Goal: Information Seeking & Learning: Learn about a topic

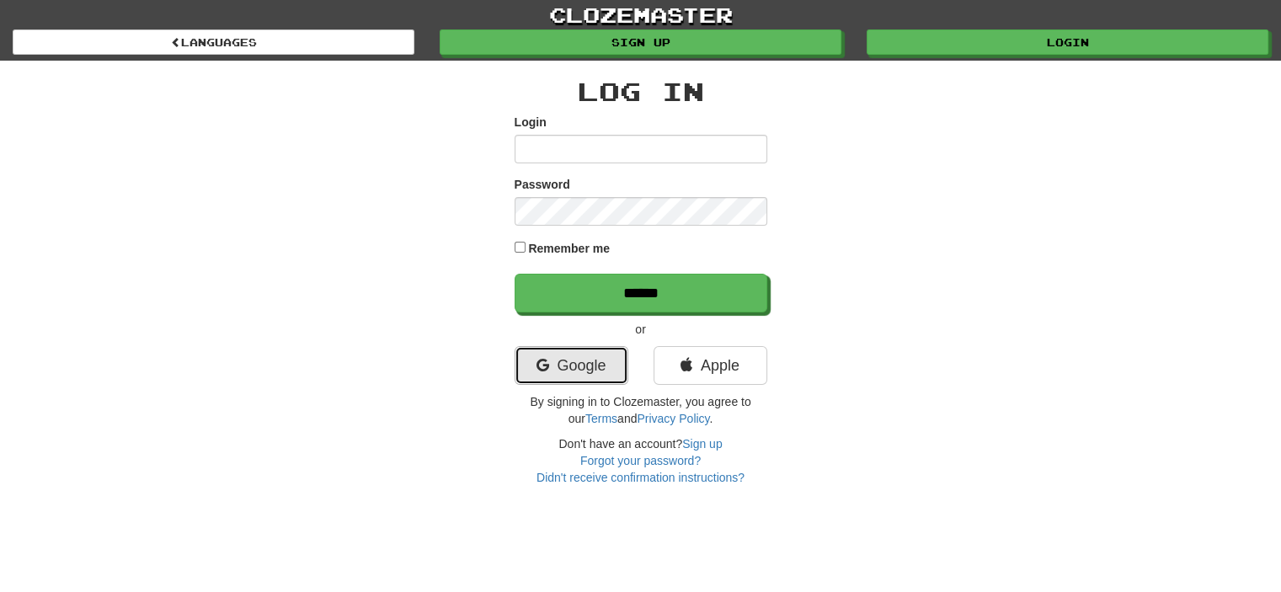
click at [547, 359] on link "Google" at bounding box center [572, 365] width 114 height 39
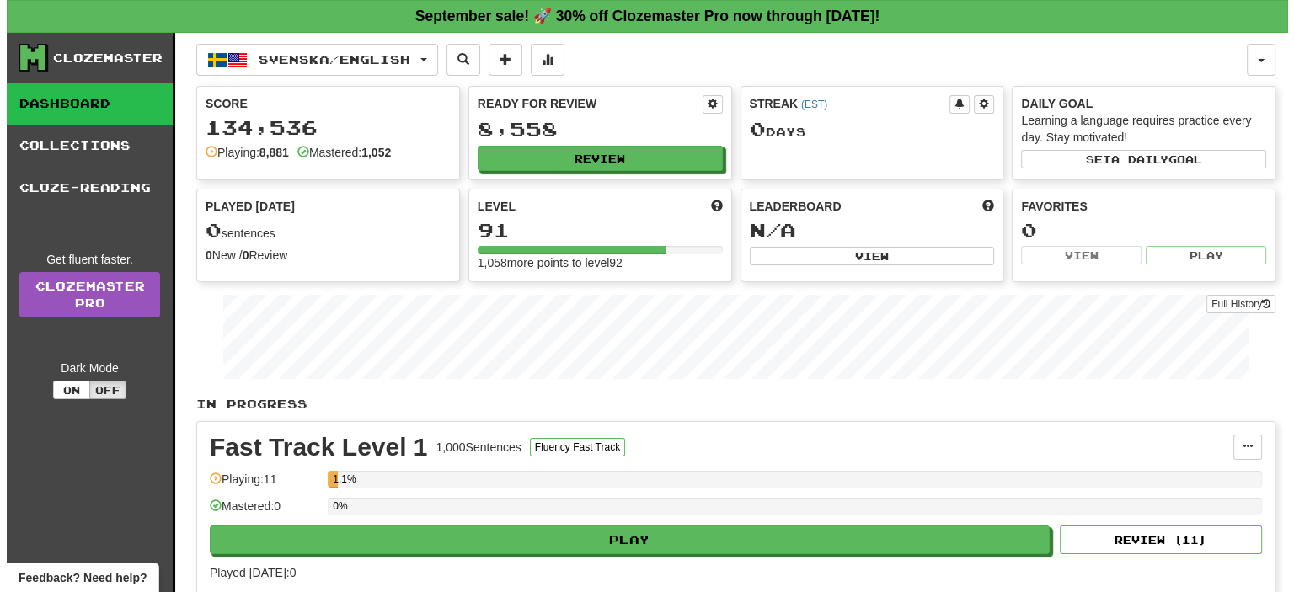
scroll to position [518, 0]
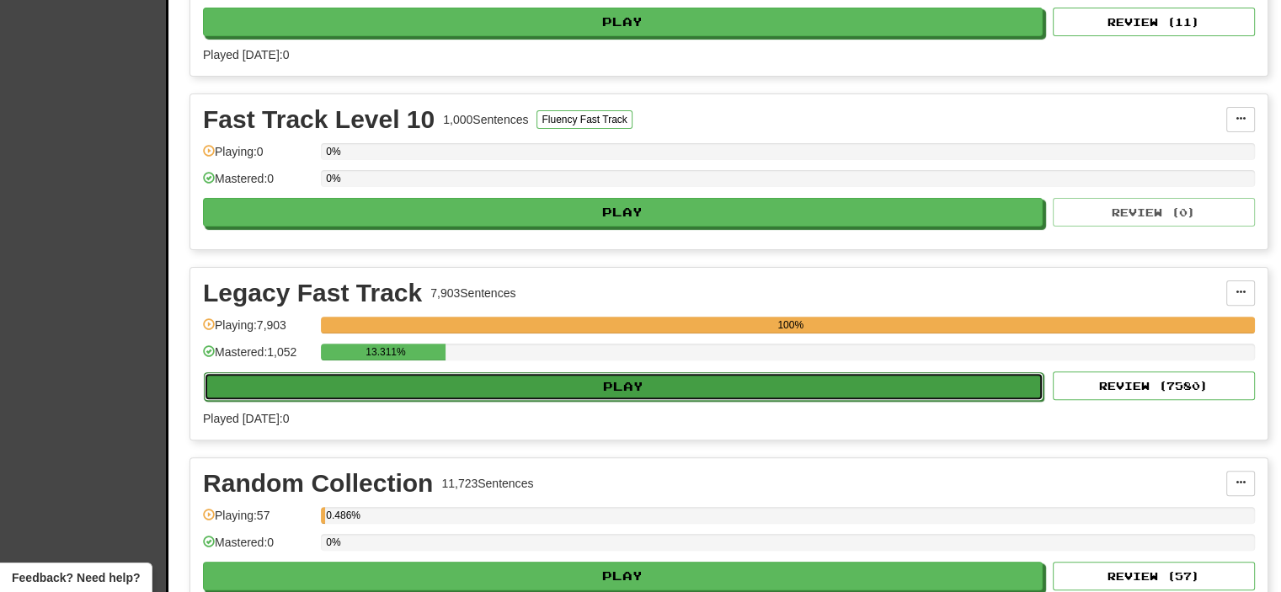
click at [509, 388] on button "Play" at bounding box center [624, 386] width 840 height 29
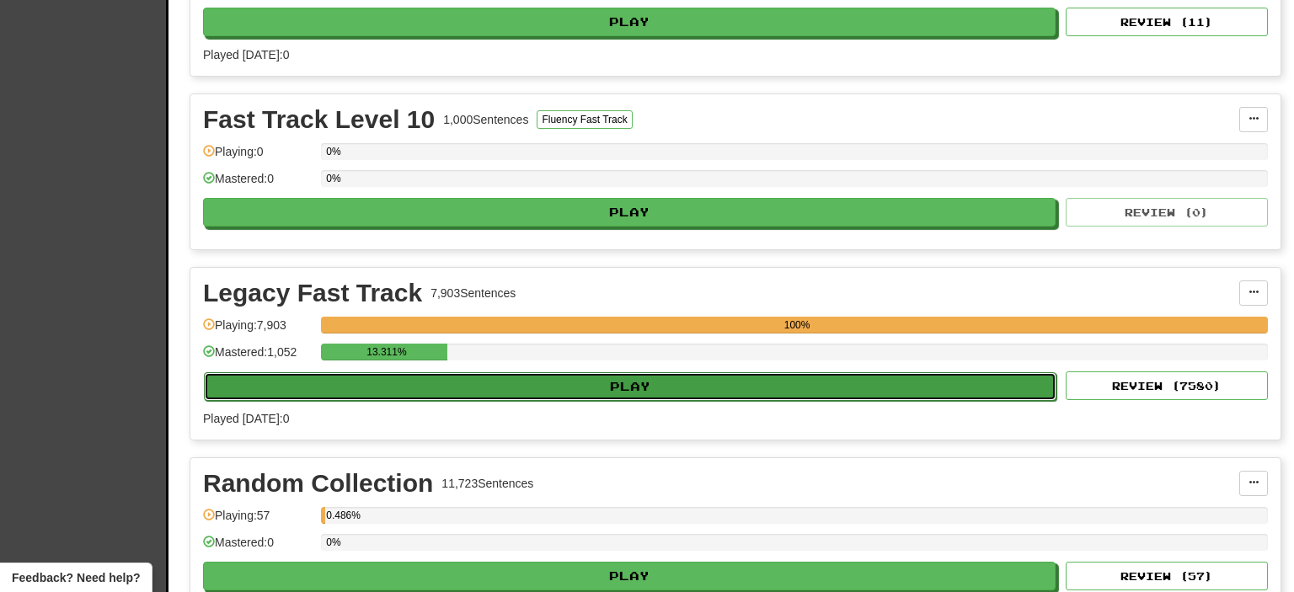
select select "**"
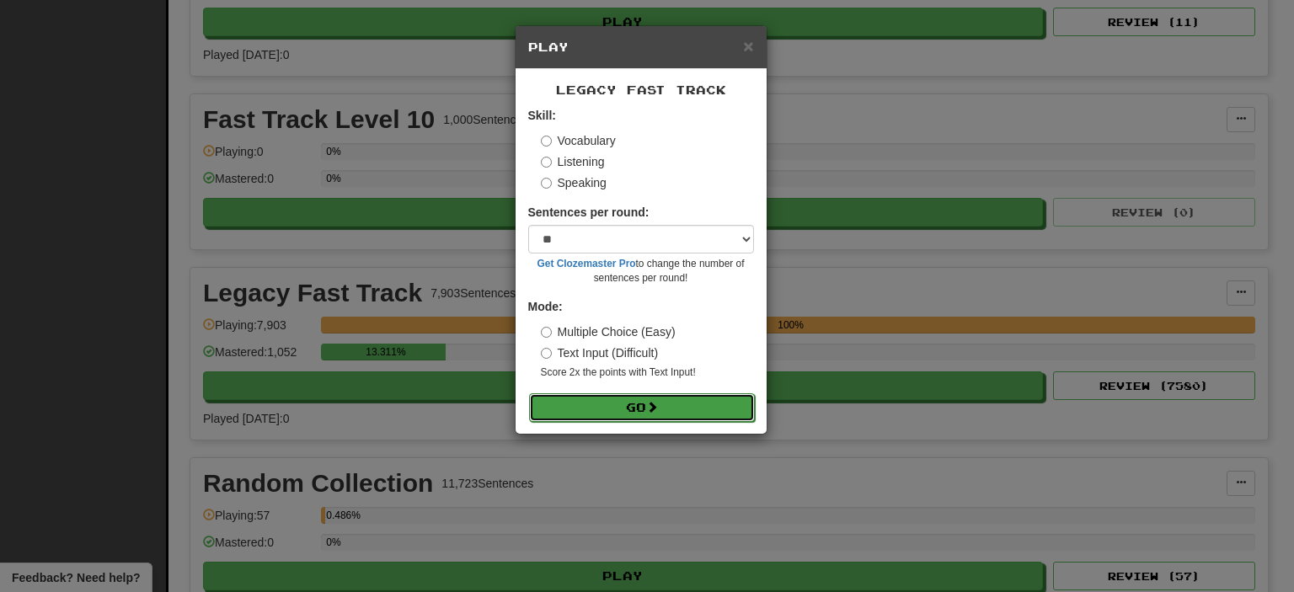
click at [577, 393] on button "Go" at bounding box center [642, 407] width 226 height 29
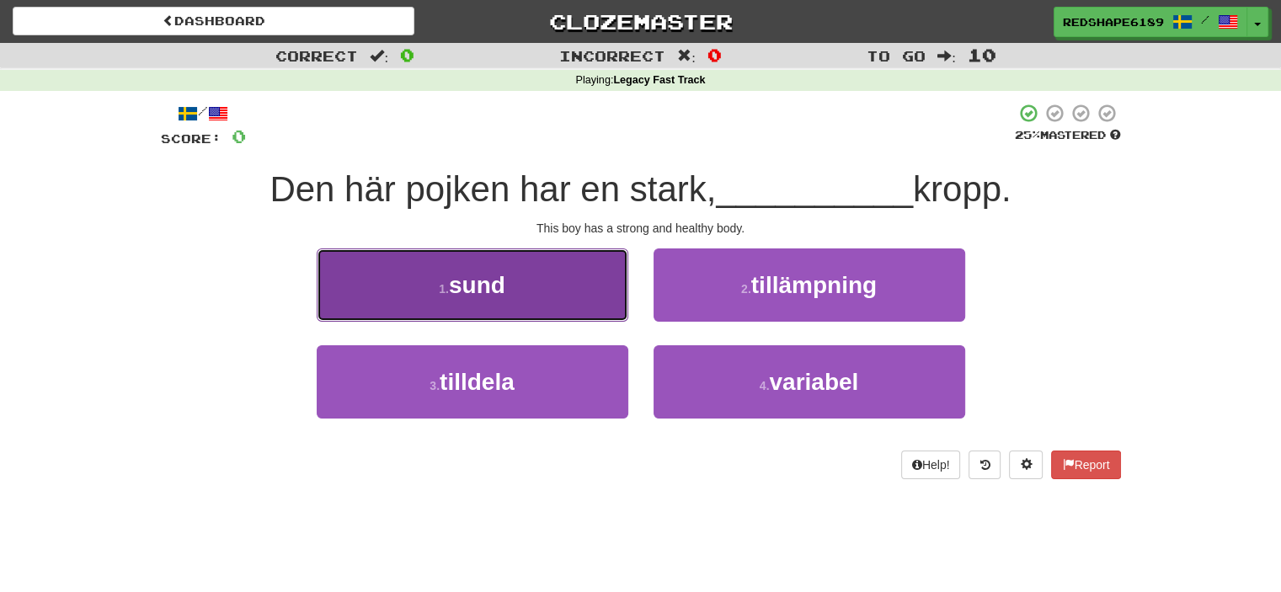
click at [509, 286] on button "1 . sund" at bounding box center [473, 285] width 312 height 73
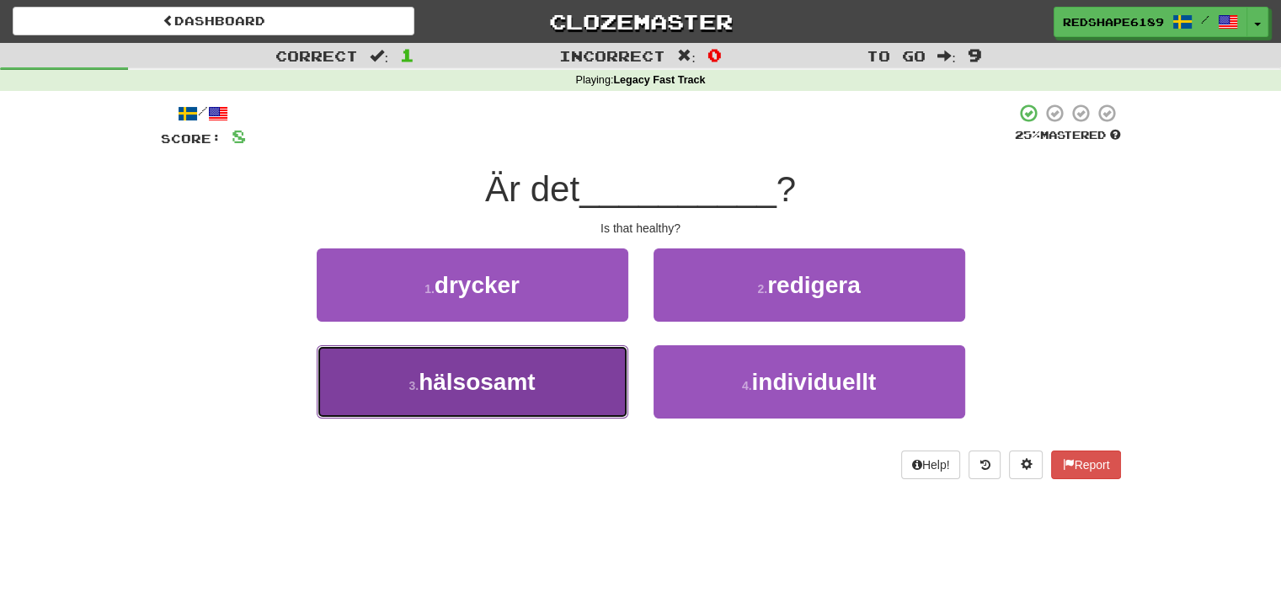
click at [541, 363] on button "3 . hälsosamt" at bounding box center [473, 381] width 312 height 73
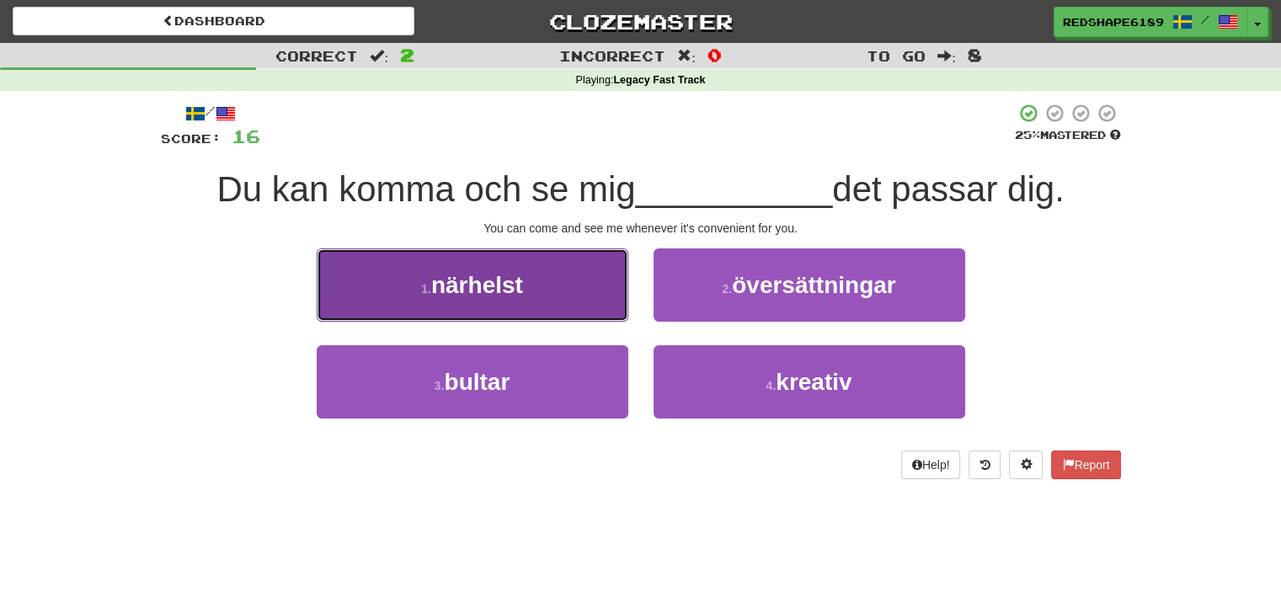
click at [563, 309] on button "1 . närhelst" at bounding box center [473, 285] width 312 height 73
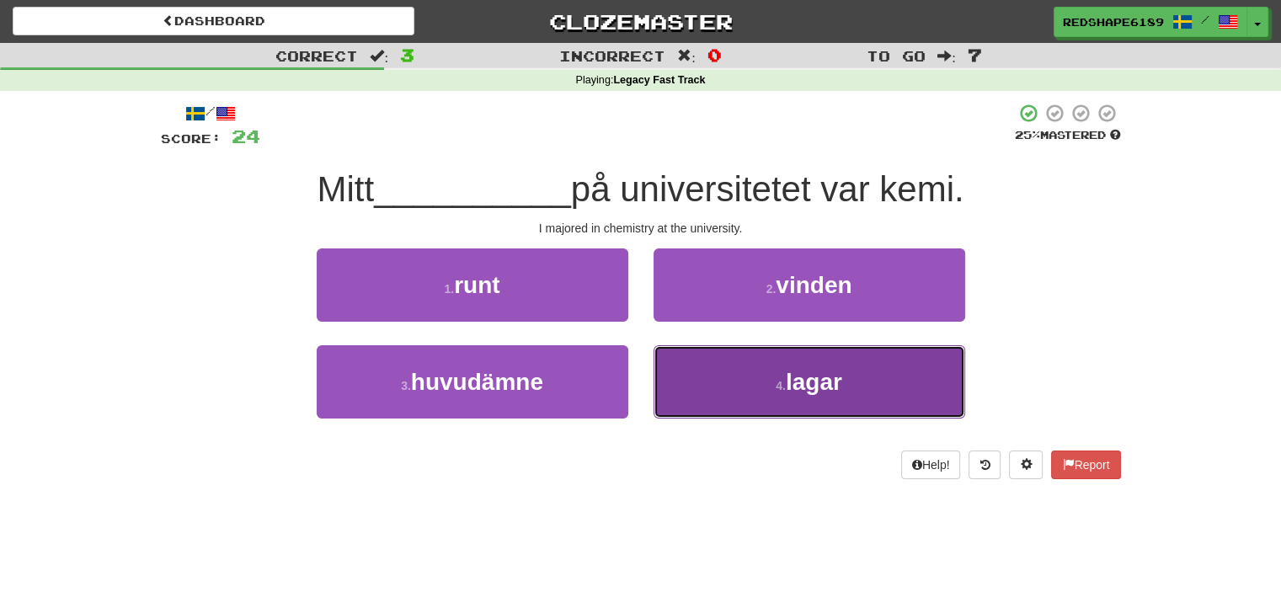
click at [708, 400] on button "4 . lagar" at bounding box center [810, 381] width 312 height 73
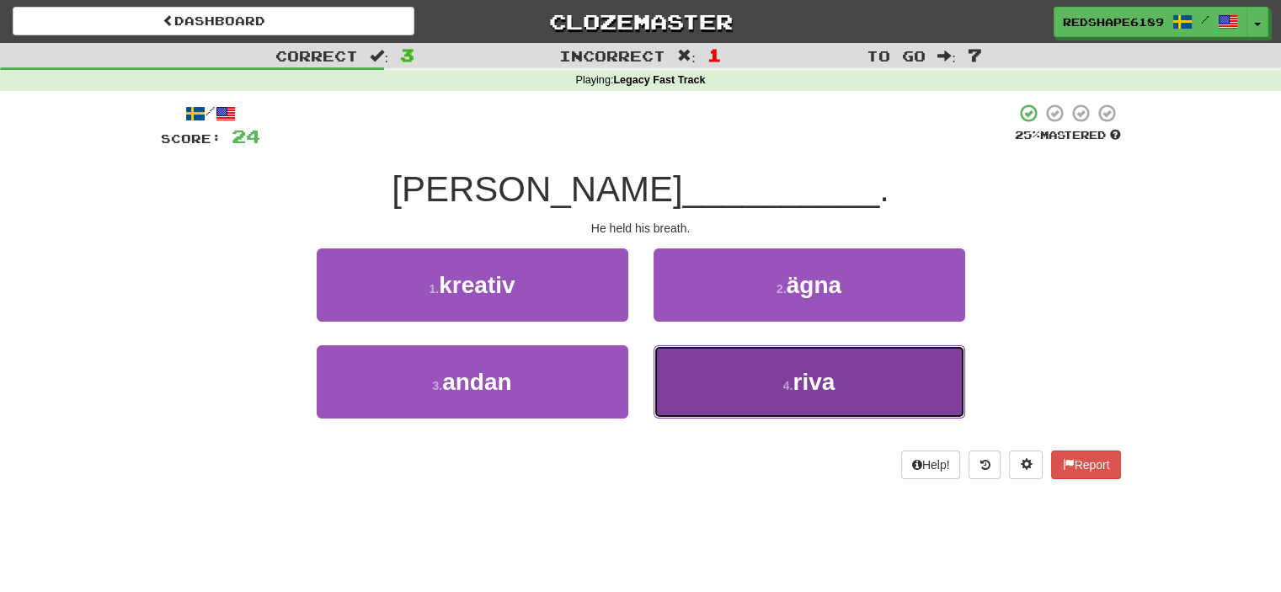
click at [745, 381] on button "4 . riva" at bounding box center [810, 381] width 312 height 73
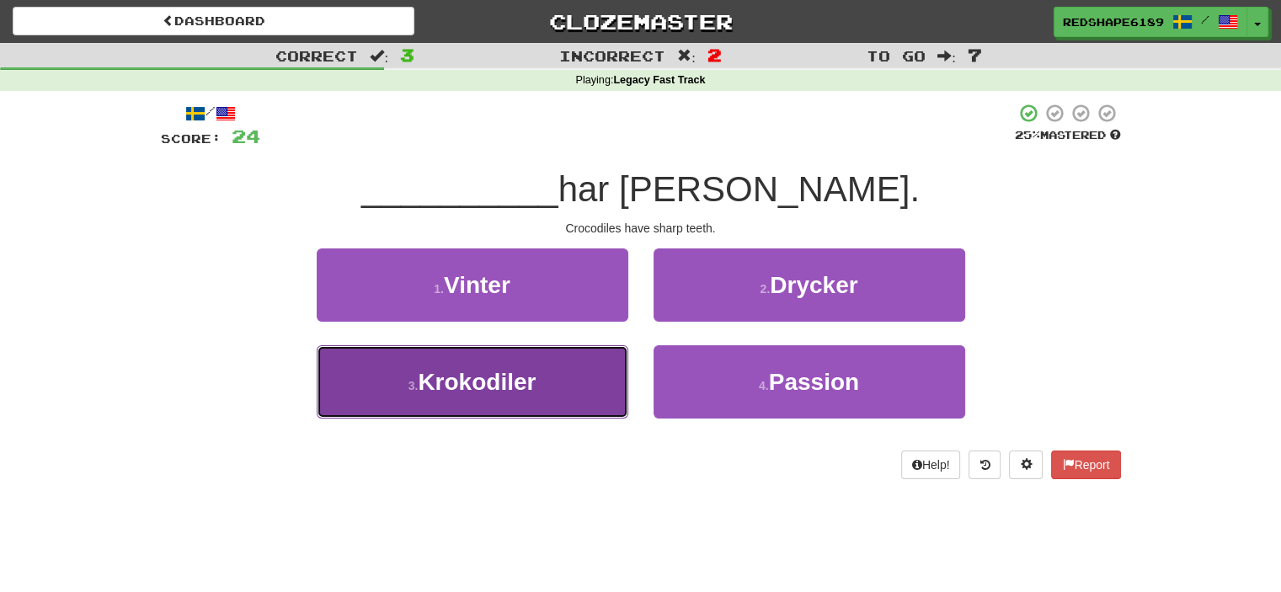
click at [559, 407] on button "3 . Krokodiler" at bounding box center [473, 381] width 312 height 73
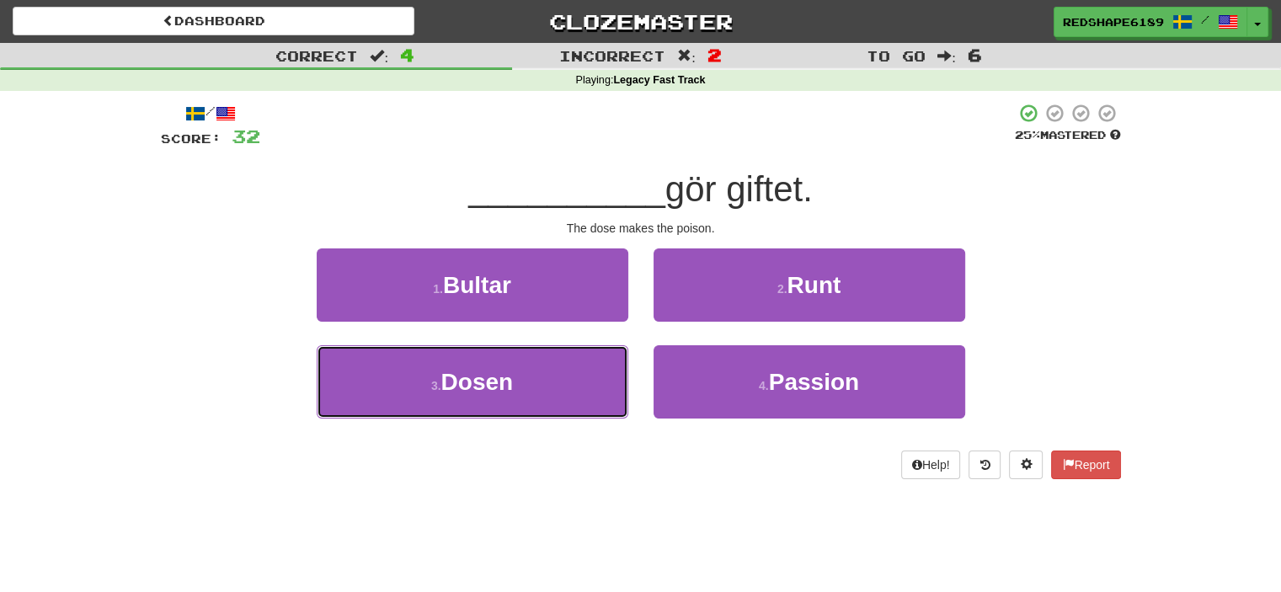
click at [559, 407] on button "3 . Dosen" at bounding box center [473, 381] width 312 height 73
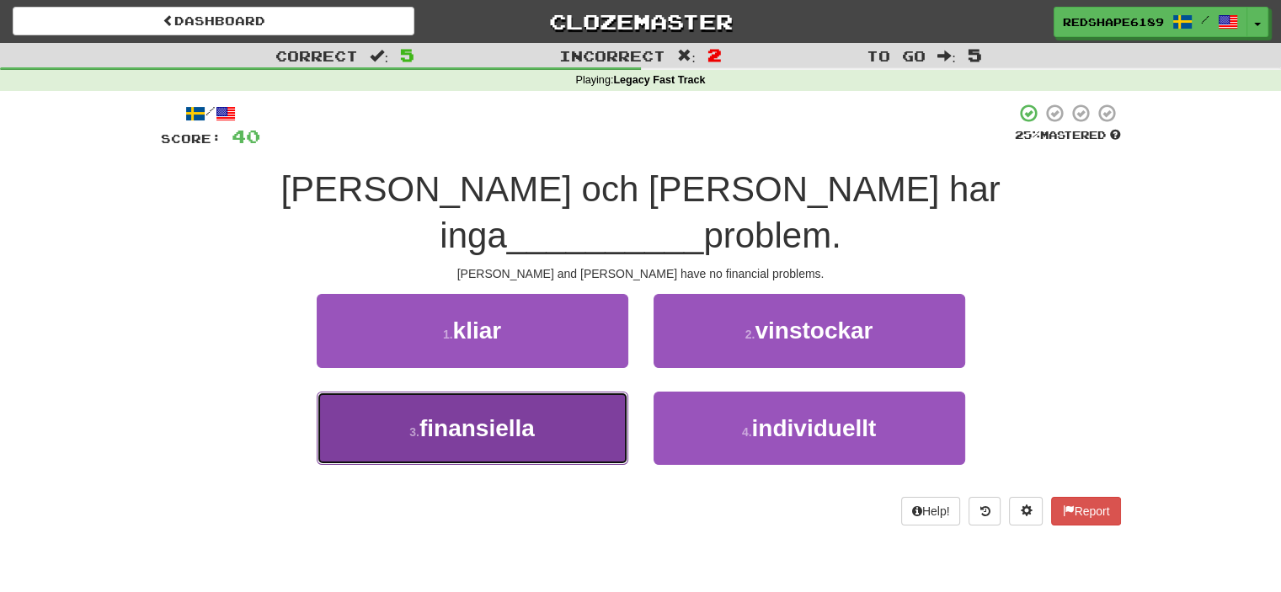
click at [548, 392] on button "3 . finansiella" at bounding box center [473, 428] width 312 height 73
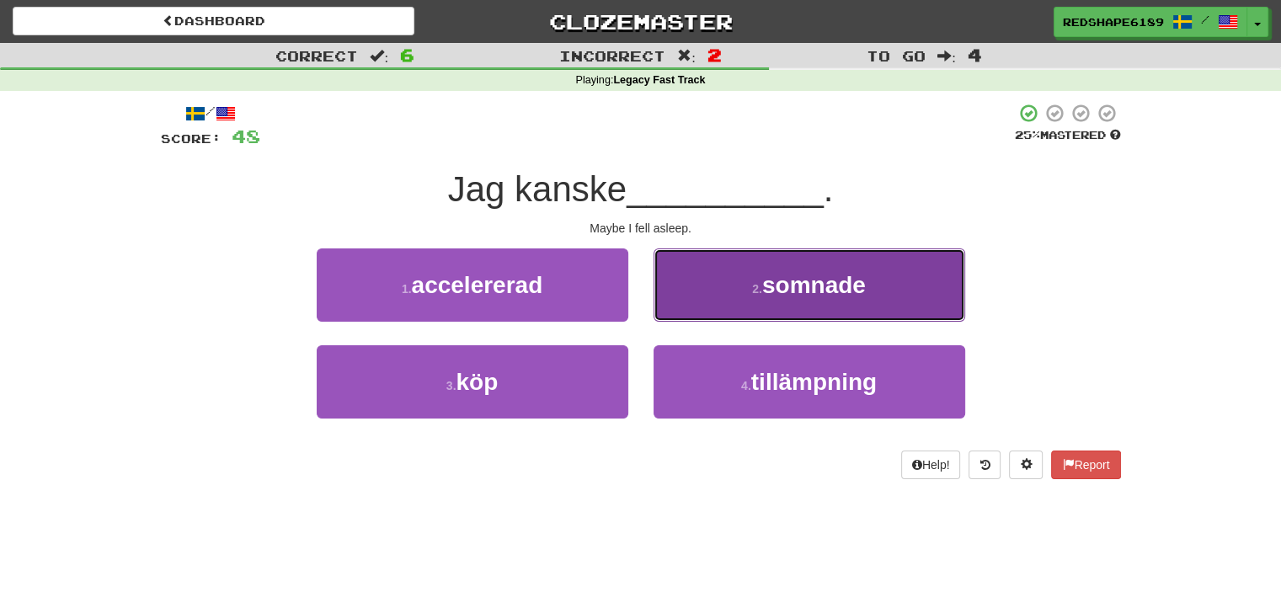
click at [762, 261] on button "2 . somnade" at bounding box center [810, 285] width 312 height 73
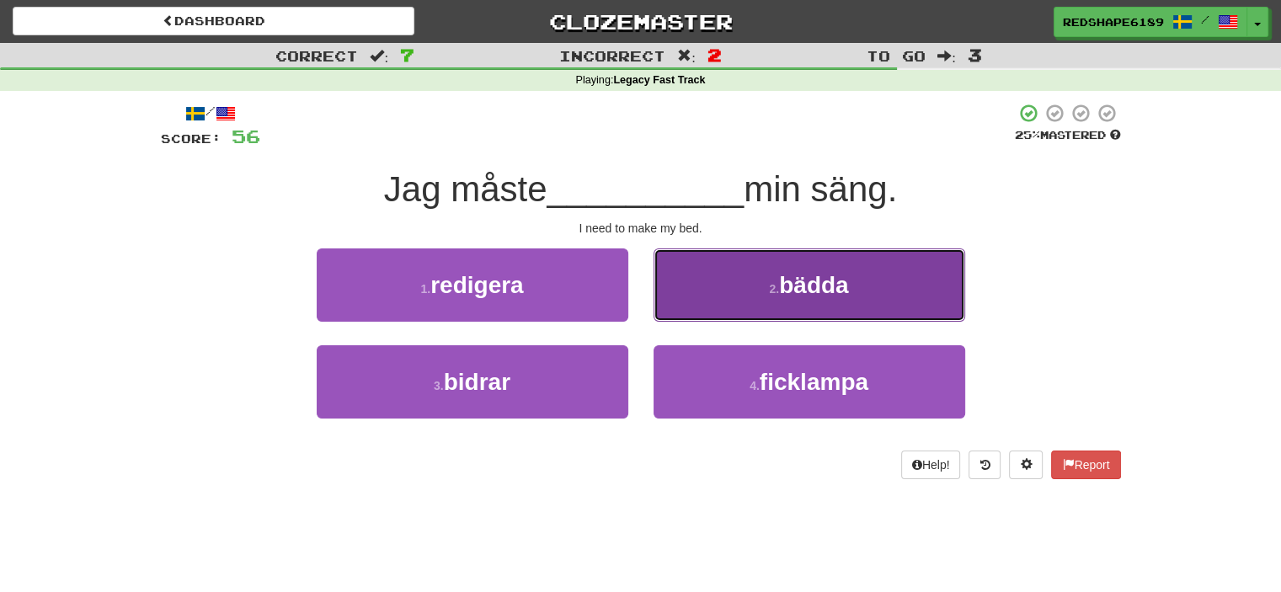
click at [752, 296] on button "2 . bädda" at bounding box center [810, 285] width 312 height 73
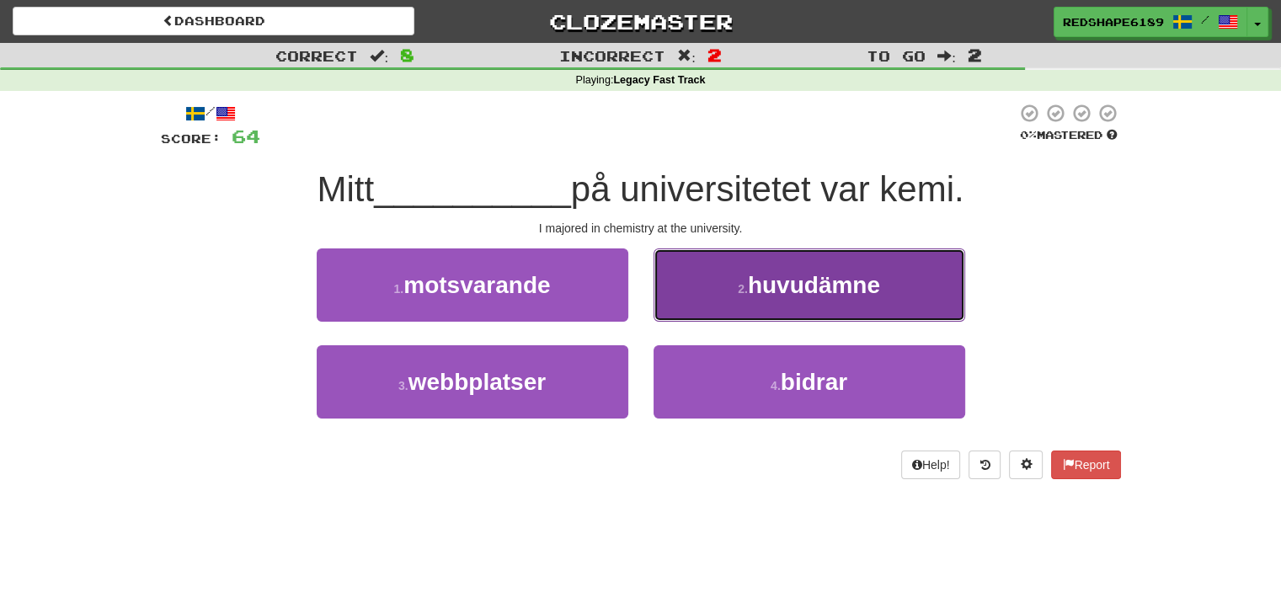
click at [795, 286] on span "huvudämne" at bounding box center [814, 285] width 132 height 26
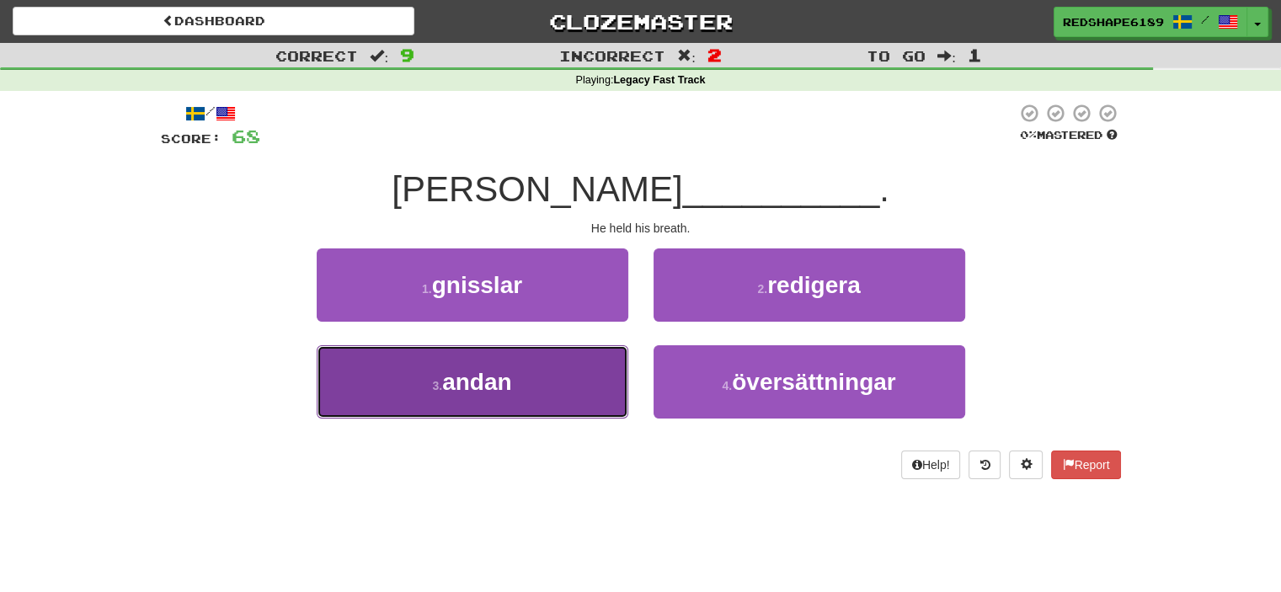
click at [554, 373] on button "3 . andan" at bounding box center [473, 381] width 312 height 73
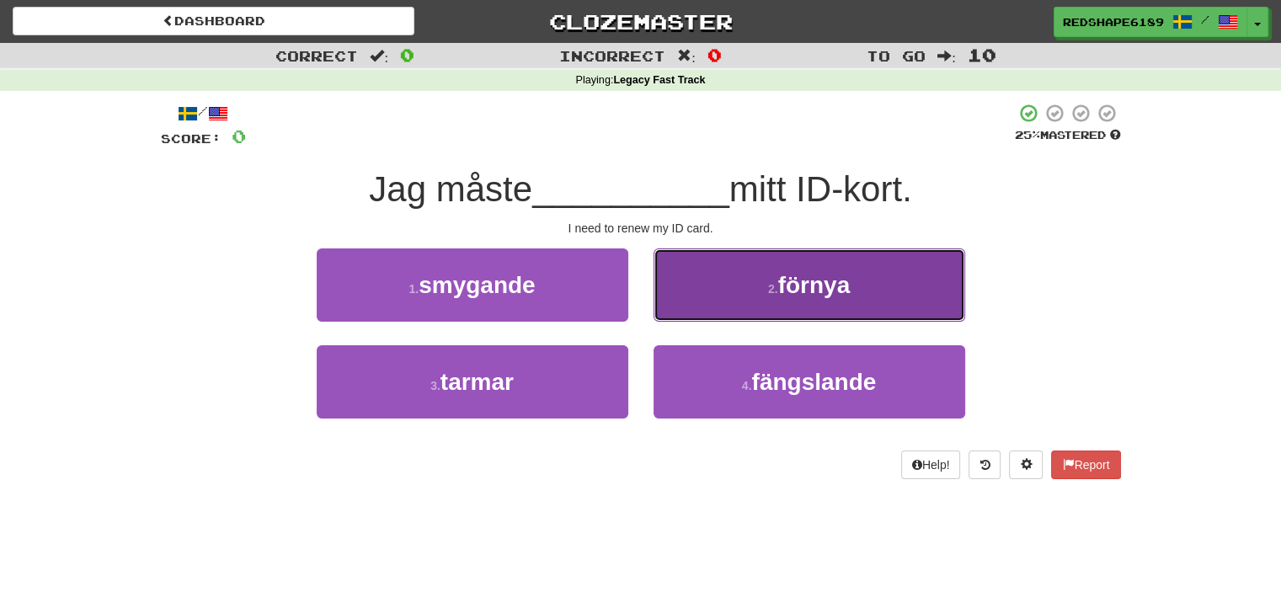
click at [759, 279] on button "2 . förnya" at bounding box center [810, 285] width 312 height 73
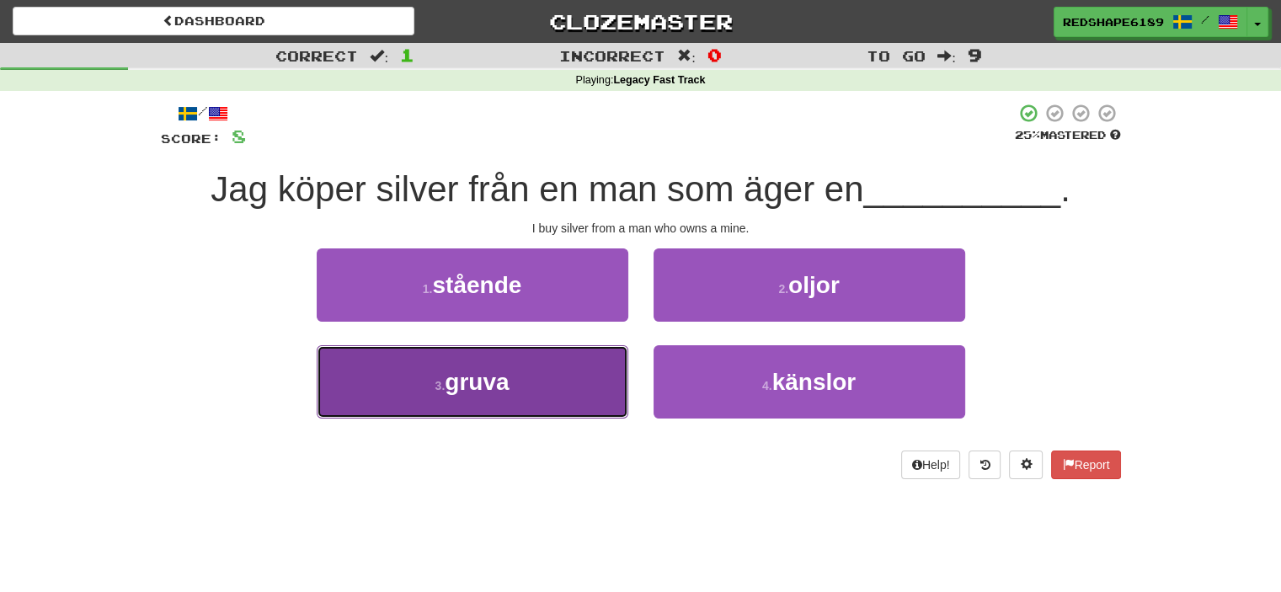
click at [522, 388] on button "3 . gruva" at bounding box center [473, 381] width 312 height 73
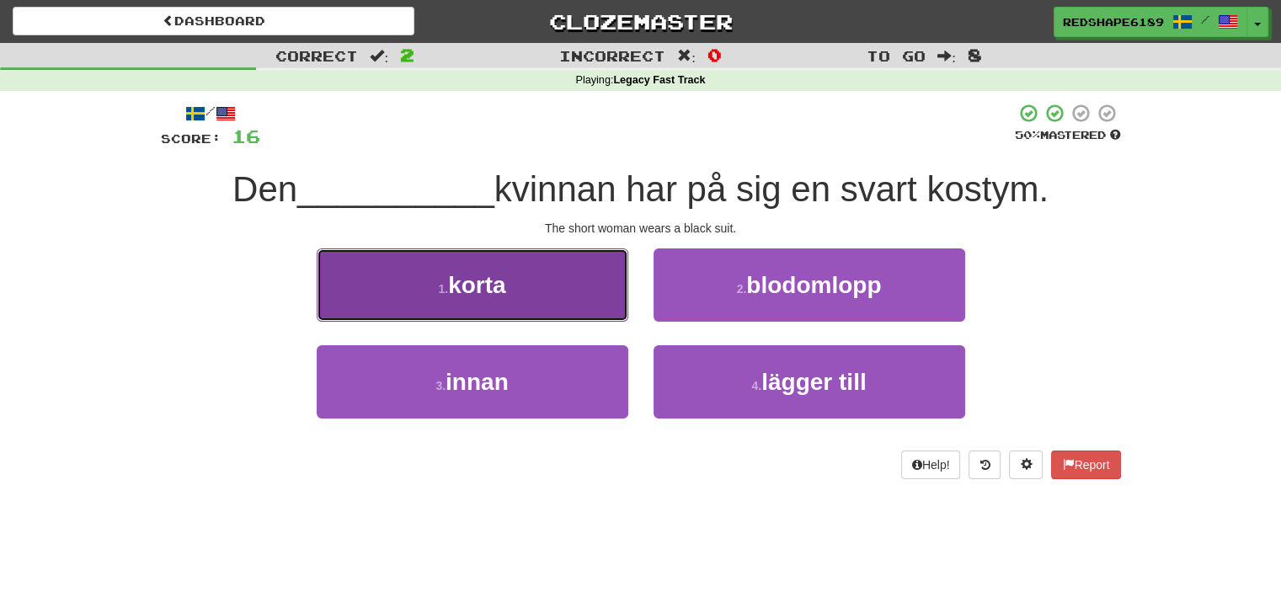
click at [489, 281] on span "korta" at bounding box center [476, 285] width 57 height 26
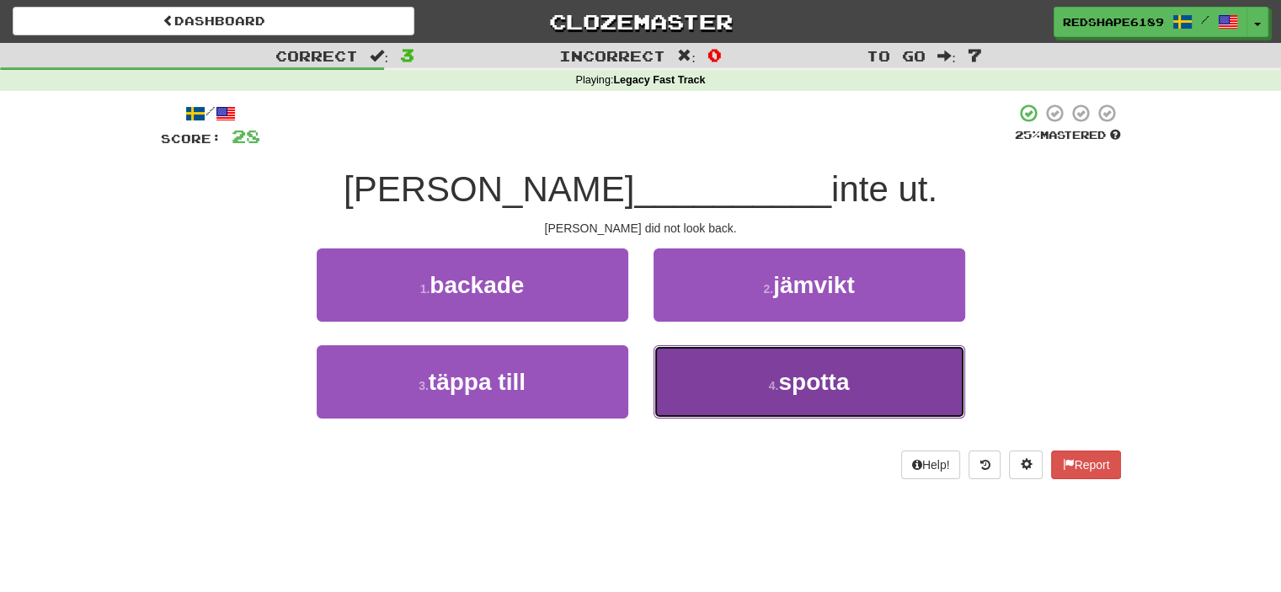
click at [690, 370] on button "4 . spotta" at bounding box center [810, 381] width 312 height 73
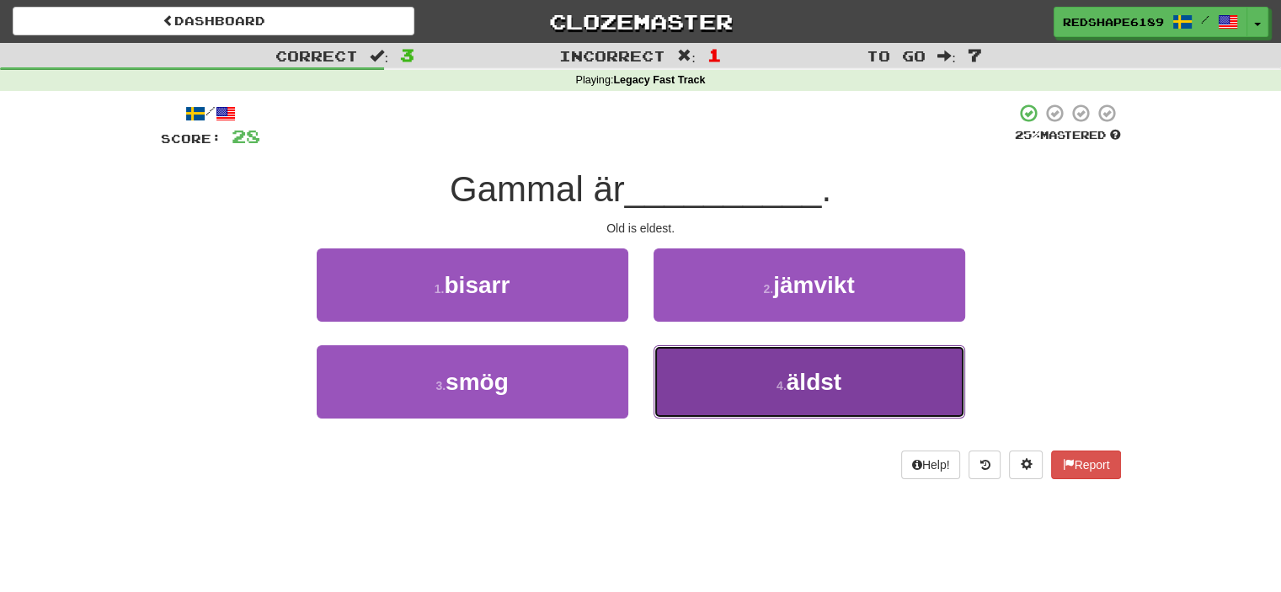
click at [711, 362] on button "4 . äldst" at bounding box center [810, 381] width 312 height 73
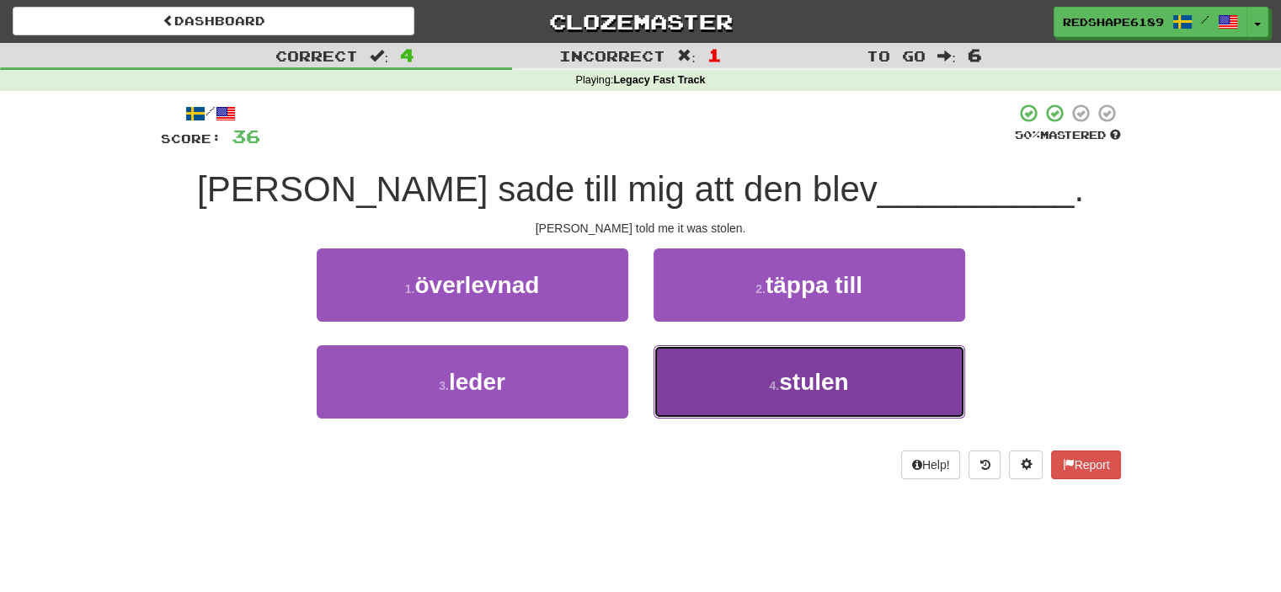
click at [709, 366] on button "4 . stulen" at bounding box center [810, 381] width 312 height 73
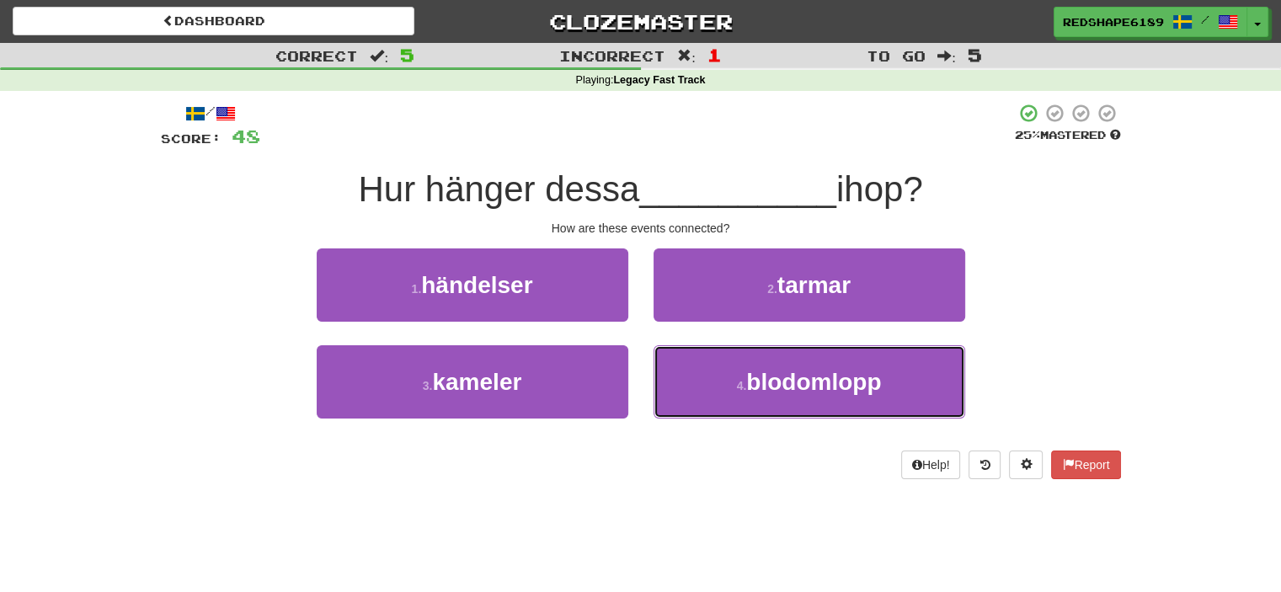
click at [709, 366] on button "4 . blodomlopp" at bounding box center [810, 381] width 312 height 73
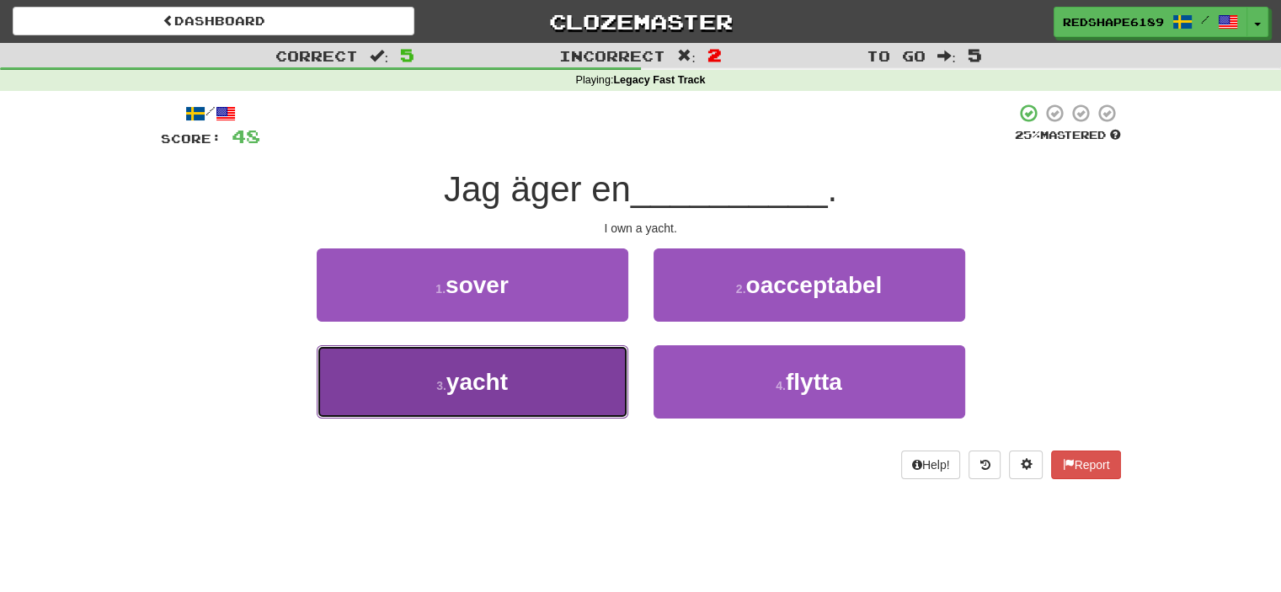
click at [626, 377] on button "3 . yacht" at bounding box center [473, 381] width 312 height 73
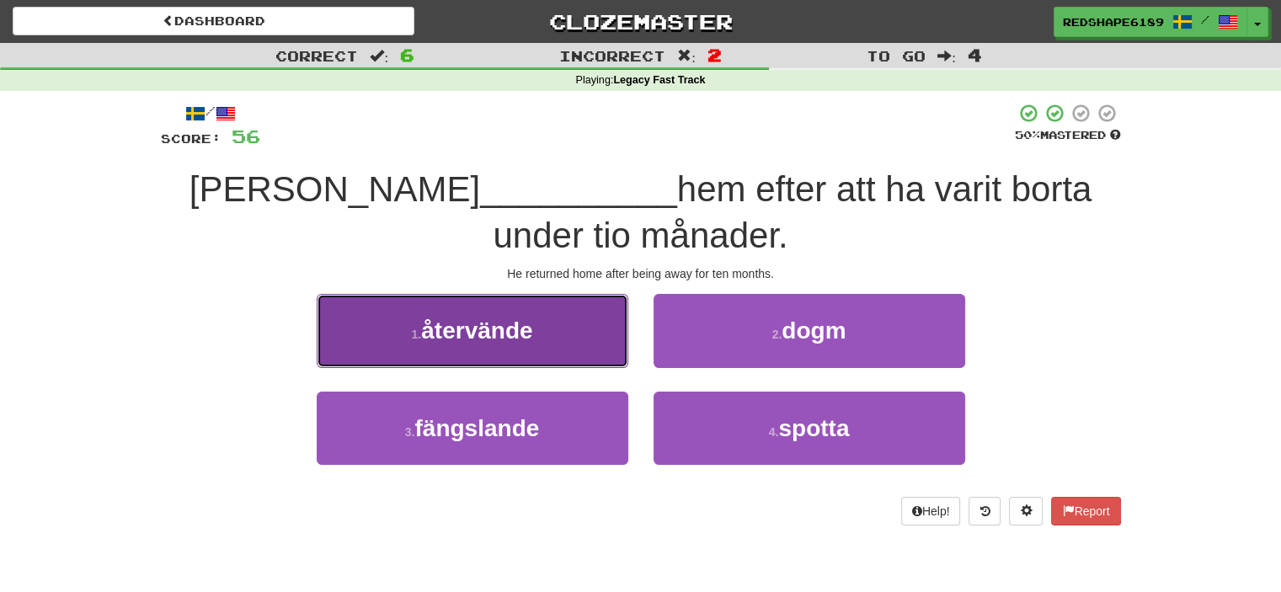
click at [492, 366] on button "1 . återvände" at bounding box center [473, 330] width 312 height 73
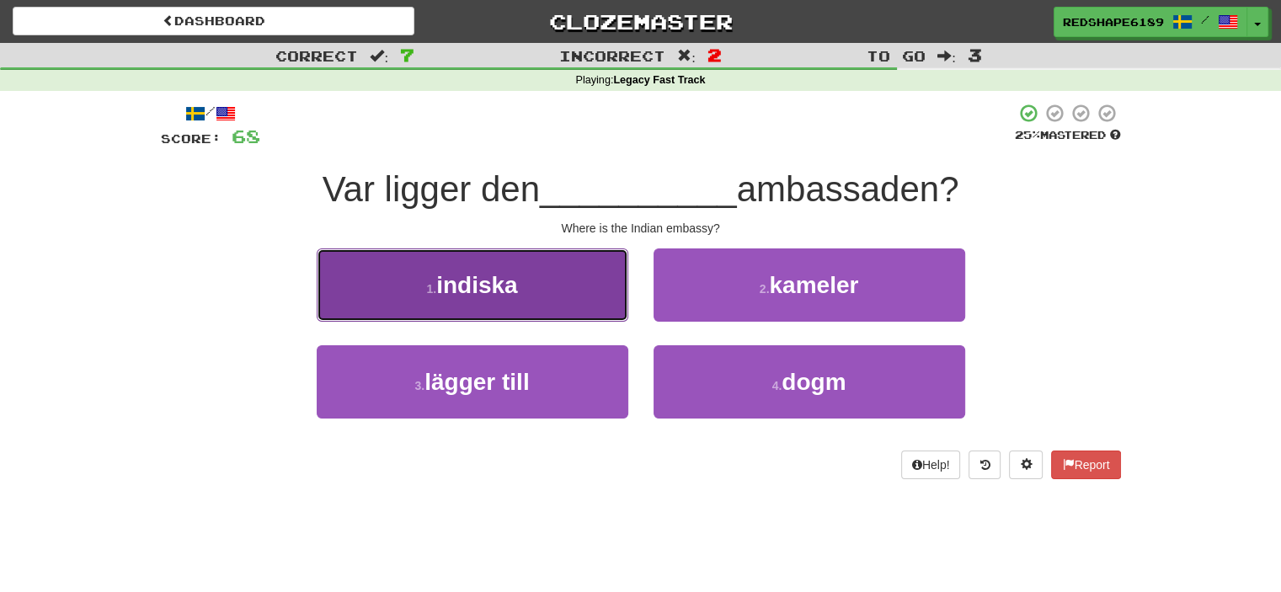
click at [489, 293] on span "indiska" at bounding box center [476, 285] width 81 height 26
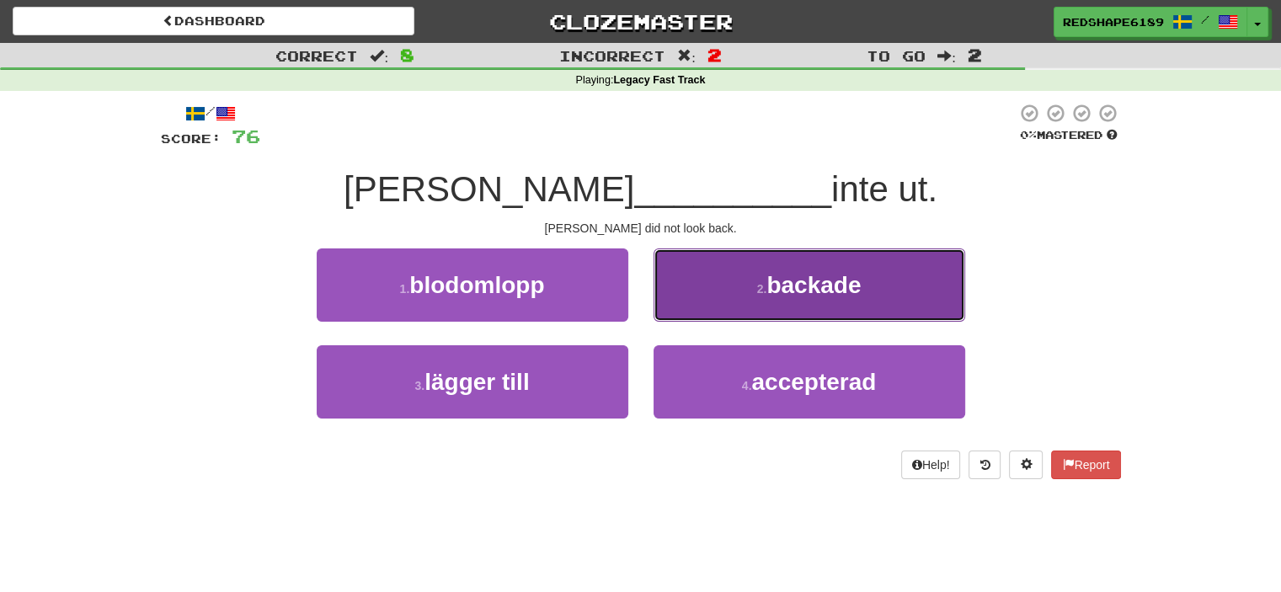
click at [752, 272] on button "2 . backade" at bounding box center [810, 285] width 312 height 73
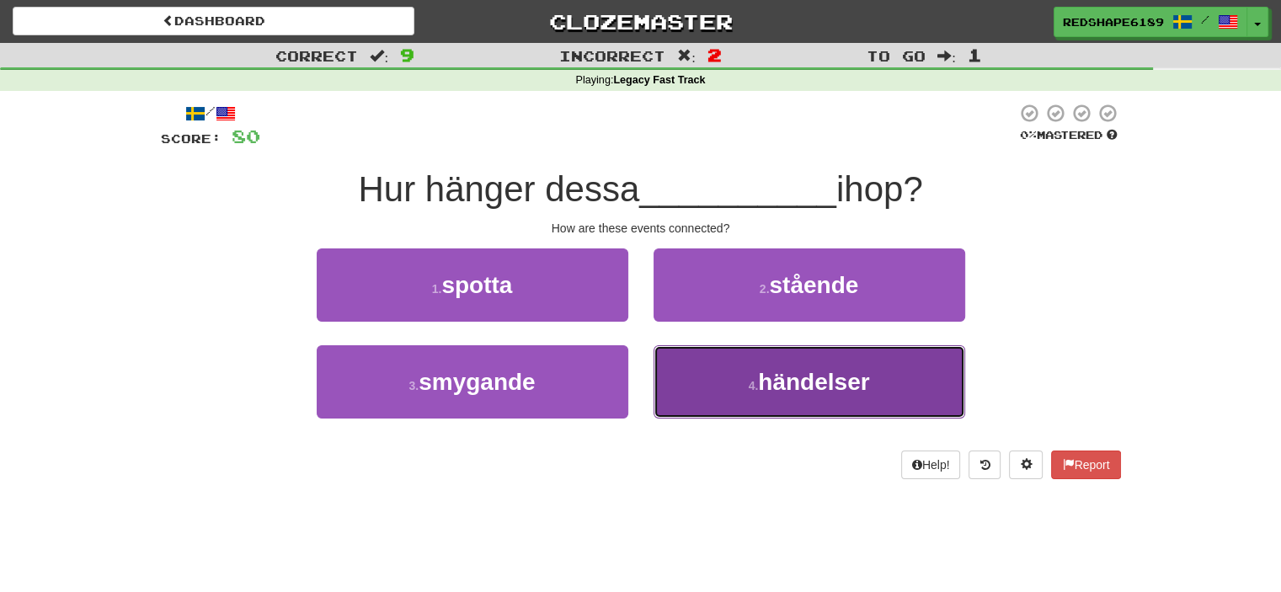
click at [772, 387] on span "händelser" at bounding box center [813, 382] width 111 height 26
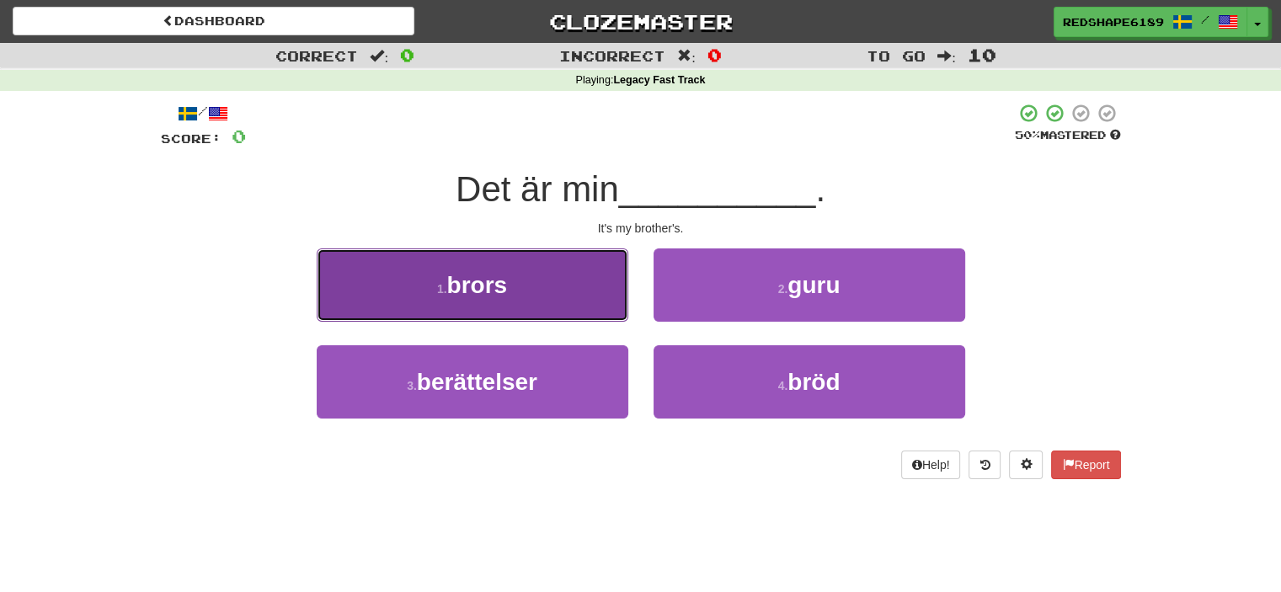
click at [493, 292] on span "brors" at bounding box center [477, 285] width 61 height 26
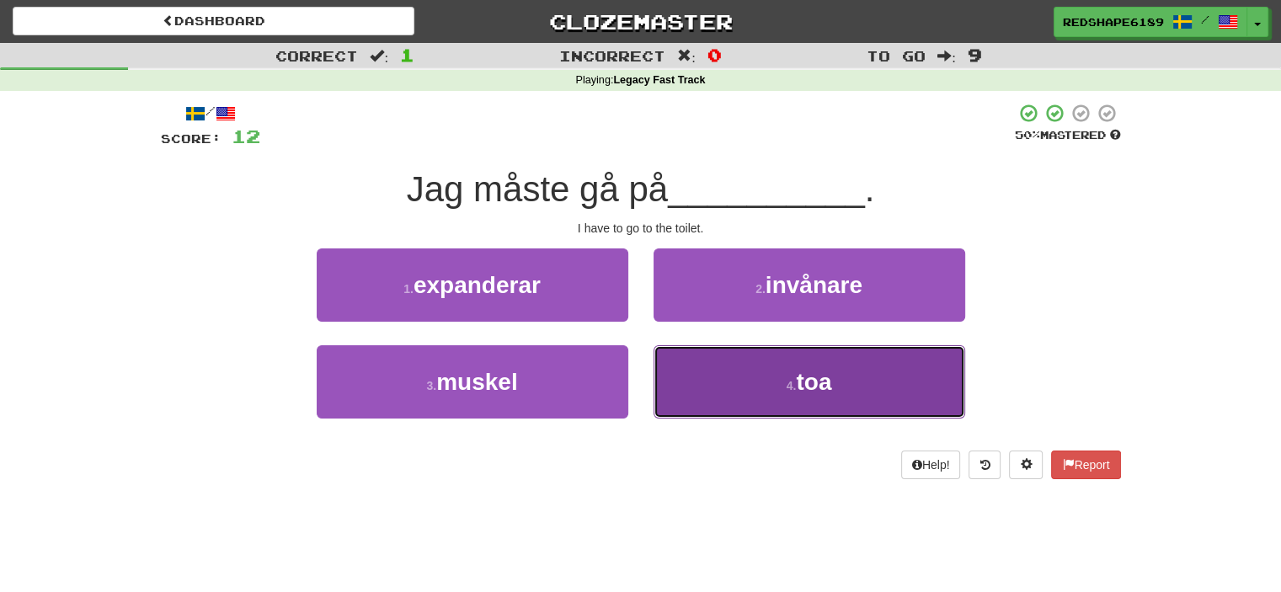
click at [765, 348] on button "4 . toa" at bounding box center [810, 381] width 312 height 73
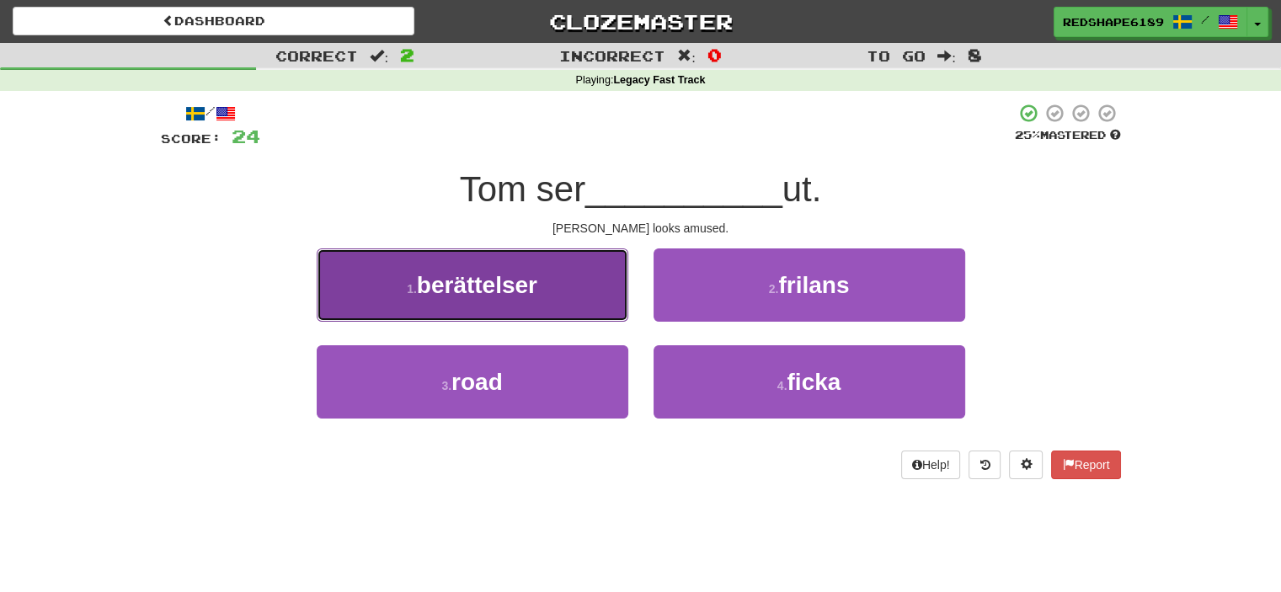
click at [569, 320] on button "1 . berättelser" at bounding box center [473, 285] width 312 height 73
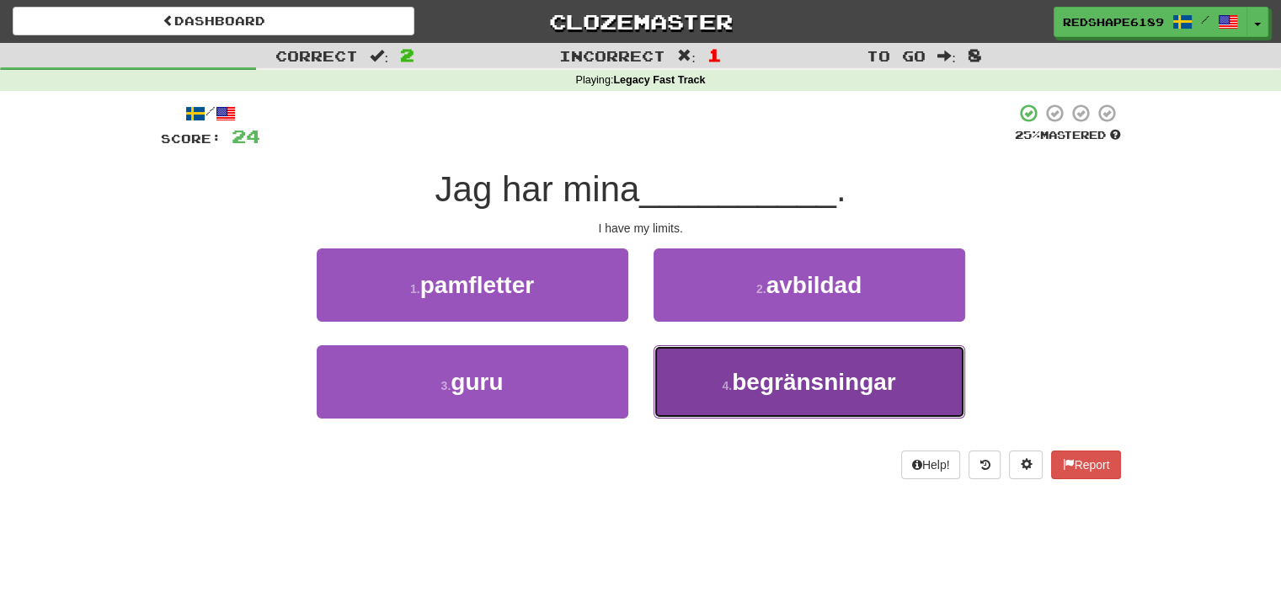
click at [796, 390] on span "begränsningar" at bounding box center [813, 382] width 163 height 26
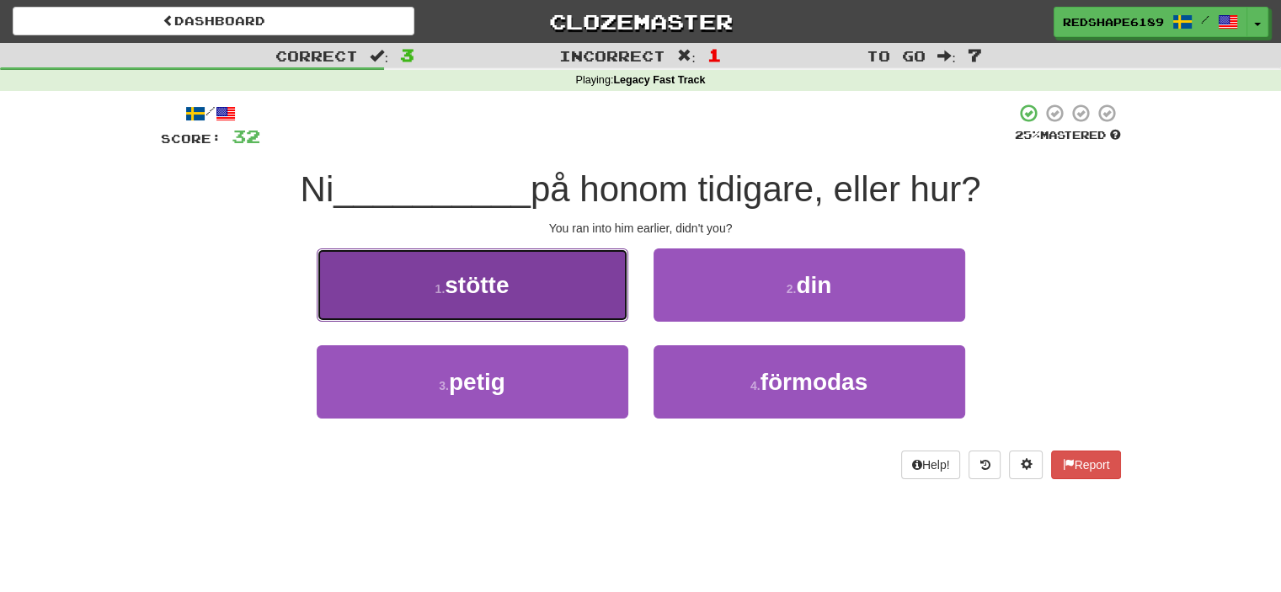
click at [562, 311] on button "1 . stötte" at bounding box center [473, 285] width 312 height 73
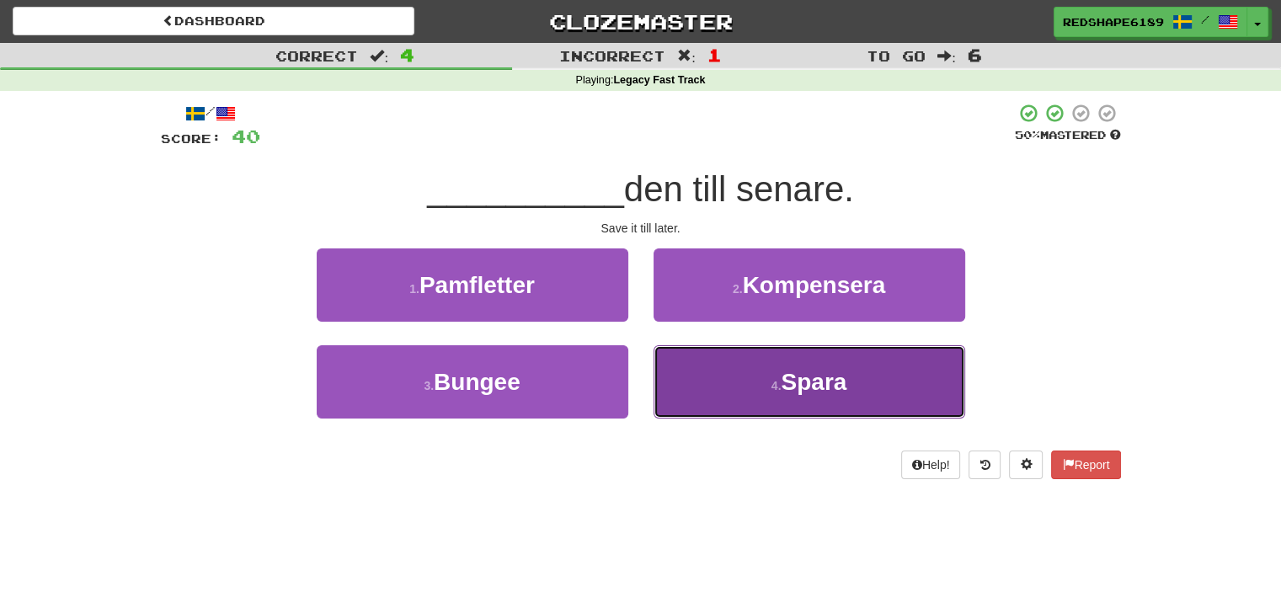
click at [774, 409] on button "4 . [GEOGRAPHIC_DATA]" at bounding box center [810, 381] width 312 height 73
